Goal: Check status

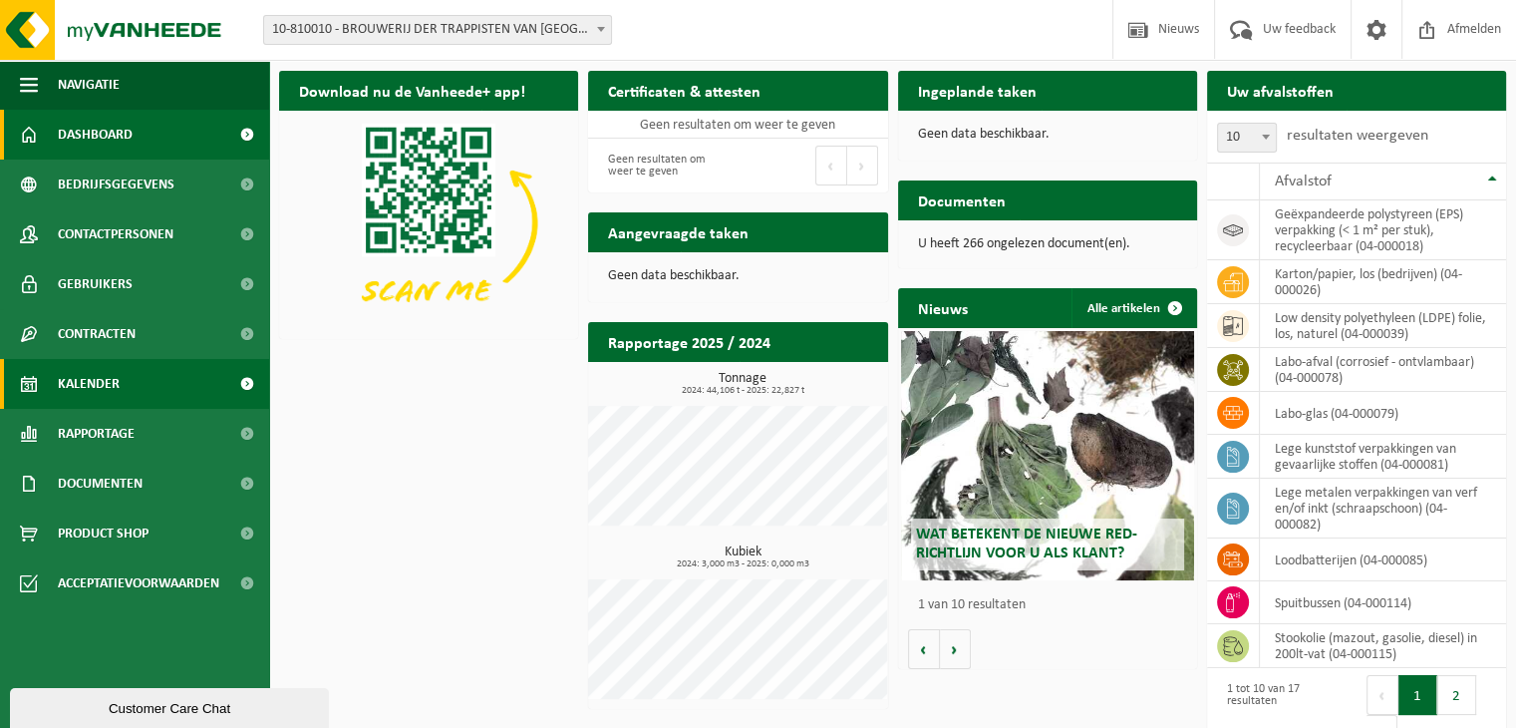
click at [90, 390] on span "Kalender" at bounding box center [89, 384] width 62 height 50
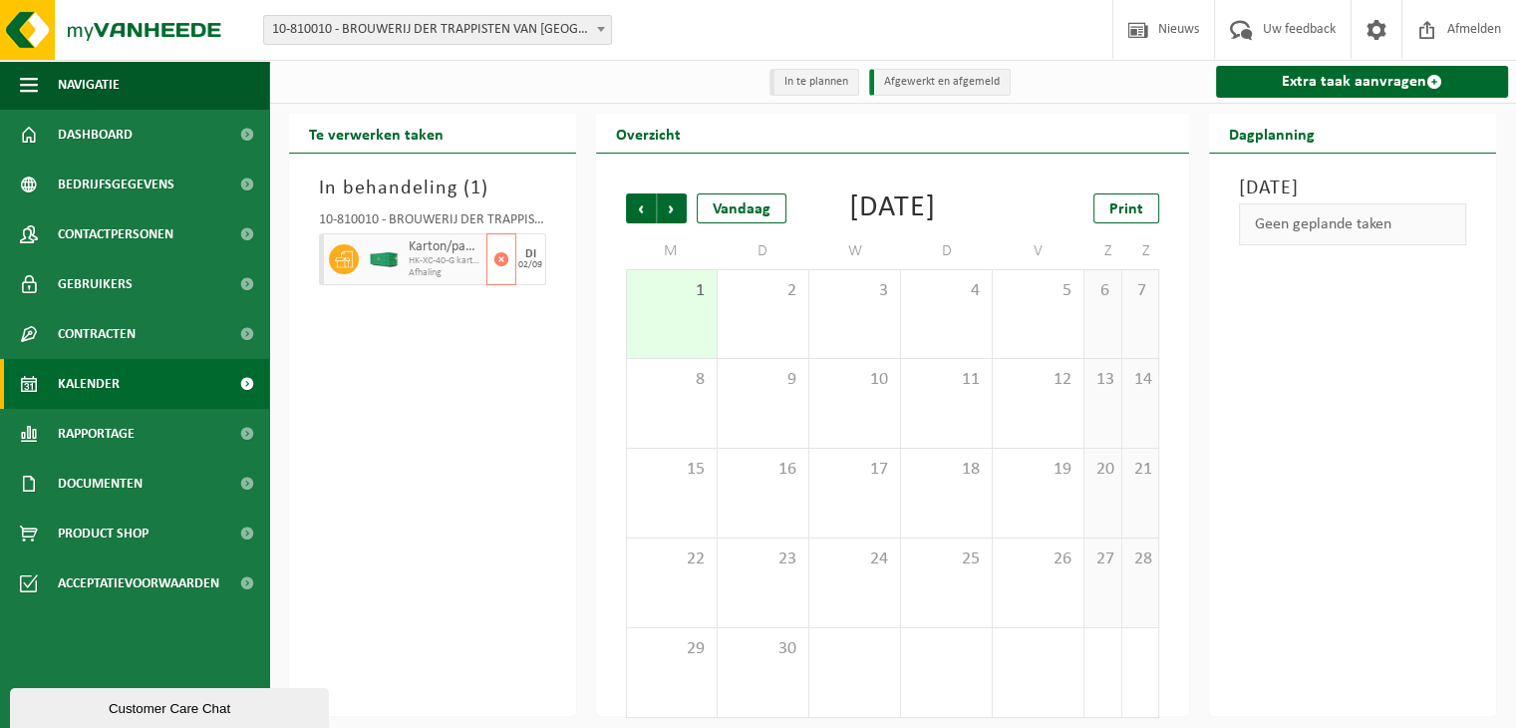
click at [404, 261] on div "Karton/papier, los (bedrijven) HK-XC-40-G karton/papier, los (bedrijven) Afhali…" at bounding box center [445, 259] width 83 height 52
click at [774, 335] on div "2" at bounding box center [763, 314] width 91 height 88
